Goal: Navigation & Orientation: Find specific page/section

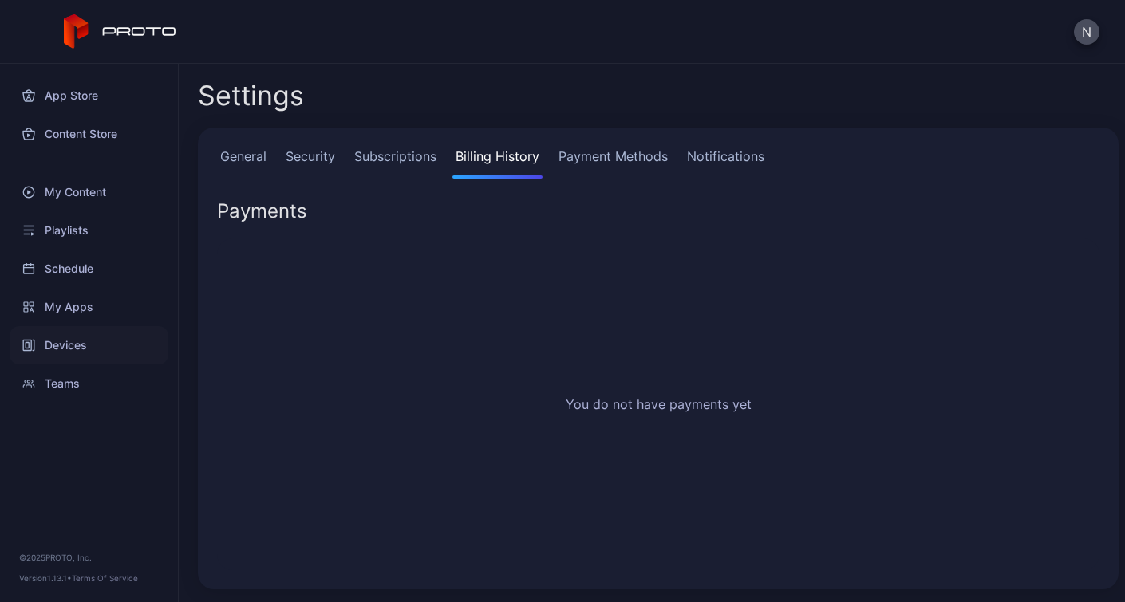
click at [57, 339] on div "Devices" at bounding box center [89, 345] width 159 height 38
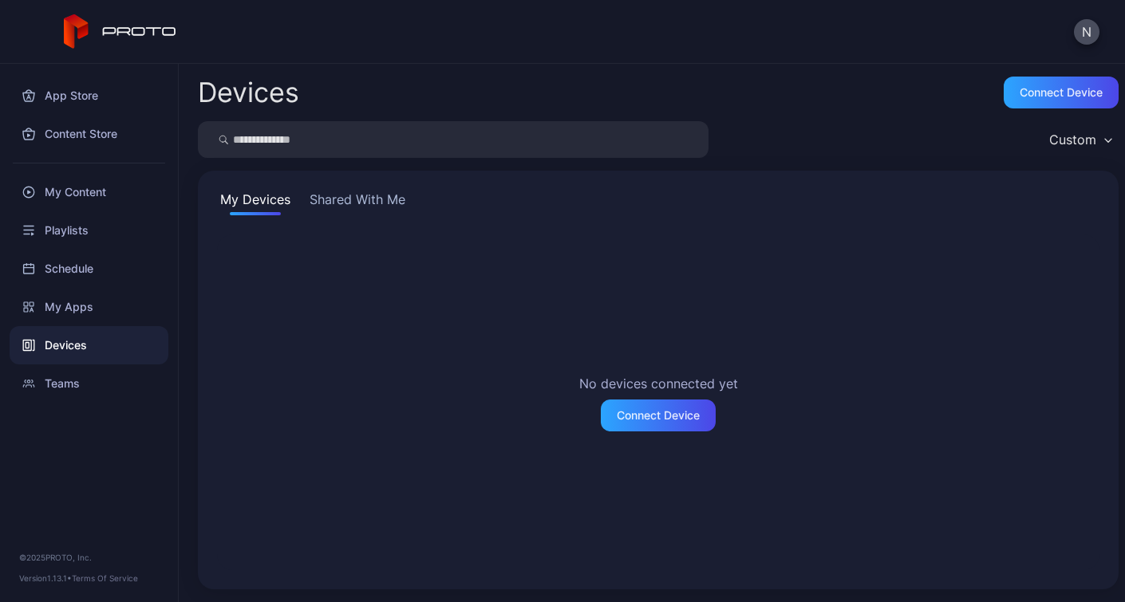
click at [334, 195] on button "Shared With Me" at bounding box center [357, 203] width 102 height 26
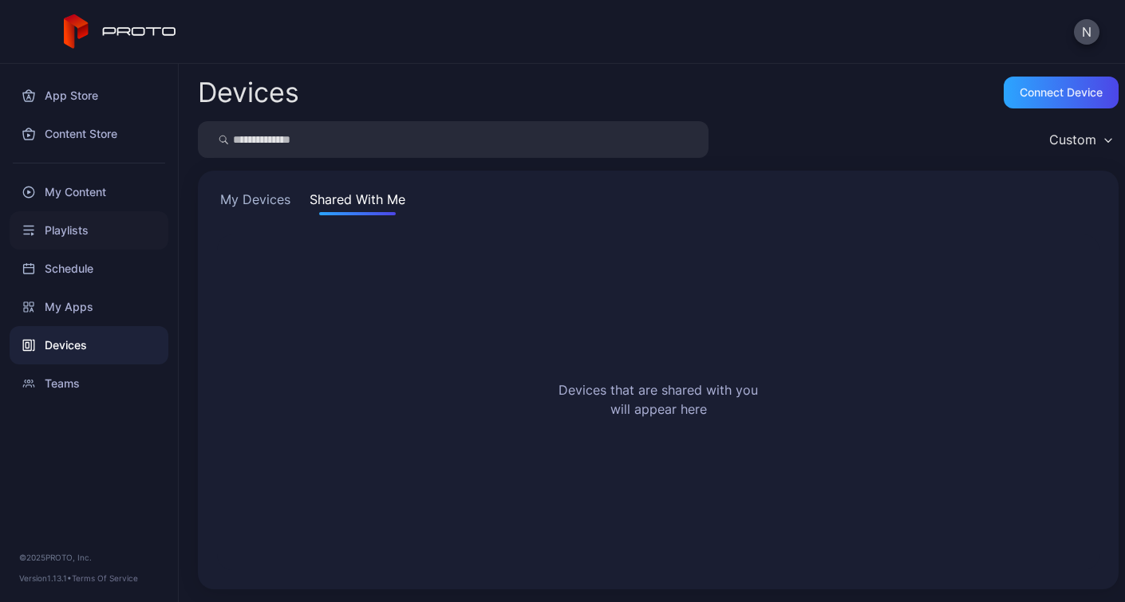
click at [72, 234] on div "Playlists" at bounding box center [89, 230] width 159 height 38
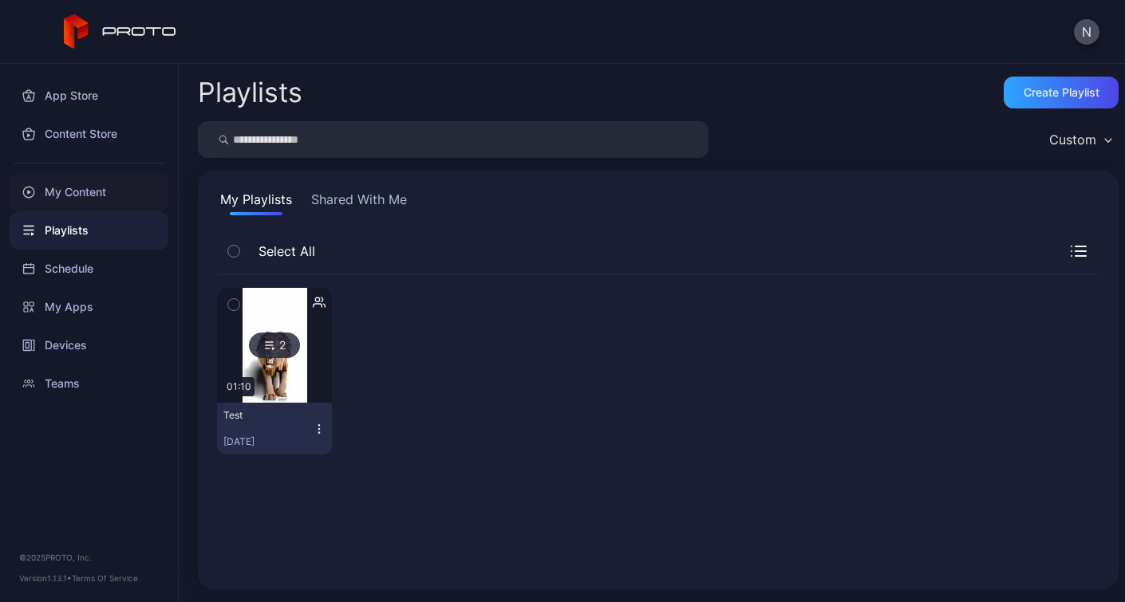
click at [84, 192] on div "My Content" at bounding box center [89, 192] width 159 height 38
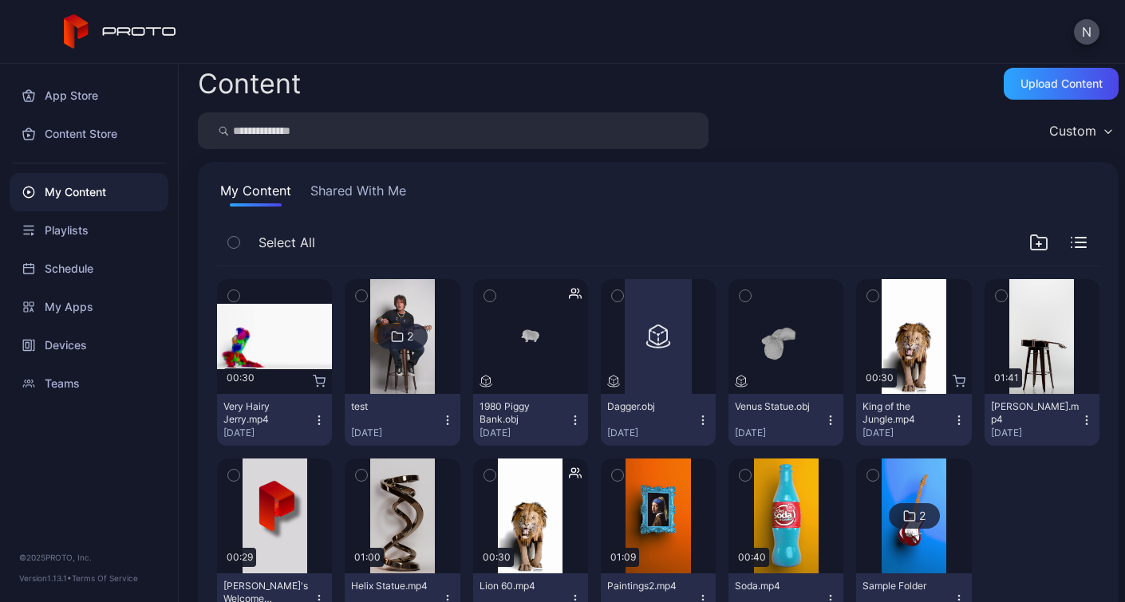
scroll to position [8, 0]
click at [454, 422] on icon "button" at bounding box center [447, 421] width 13 height 13
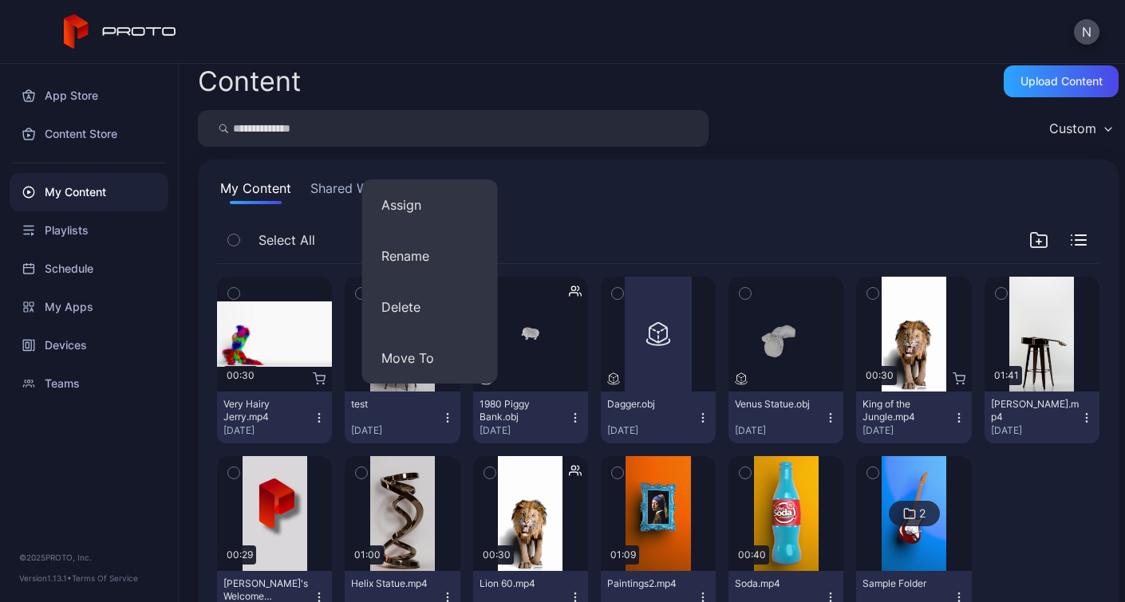
scroll to position [13, 0]
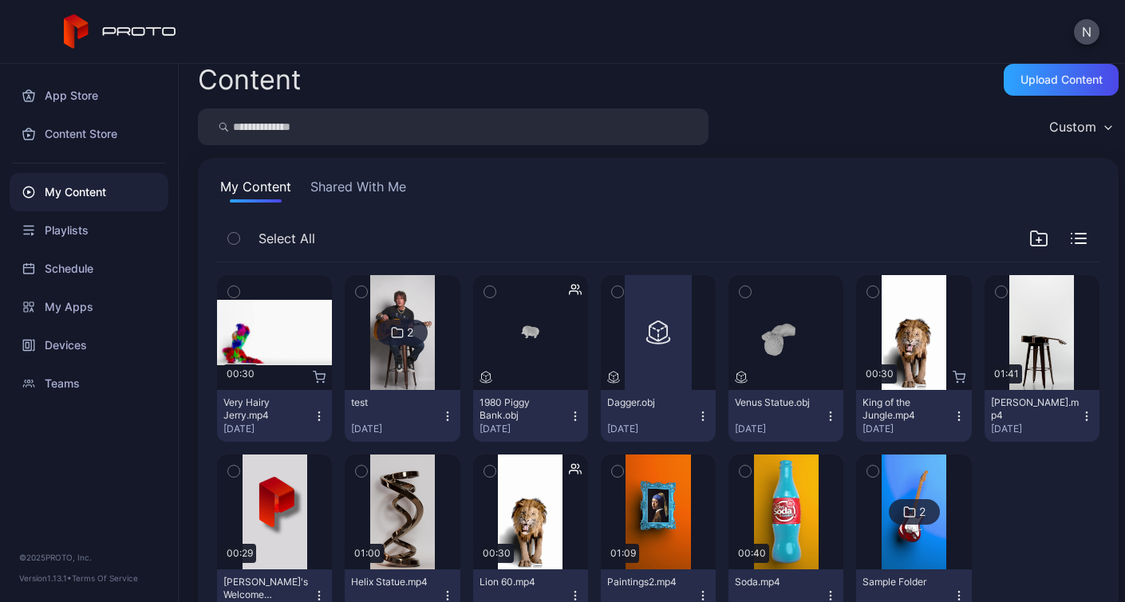
click at [666, 58] on div "N" at bounding box center [562, 32] width 1125 height 64
